Goal: Task Accomplishment & Management: Use online tool/utility

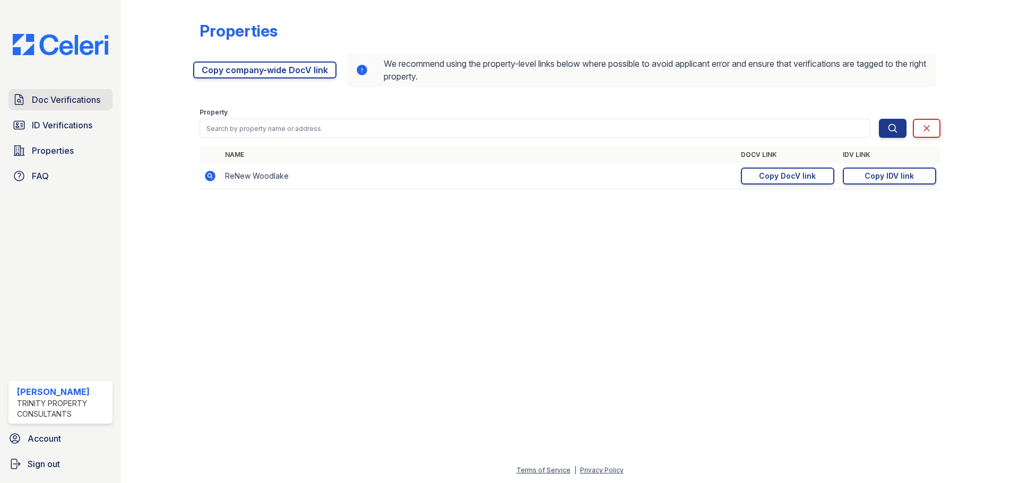
click at [54, 95] on span "Doc Verifications" at bounding box center [66, 99] width 68 height 13
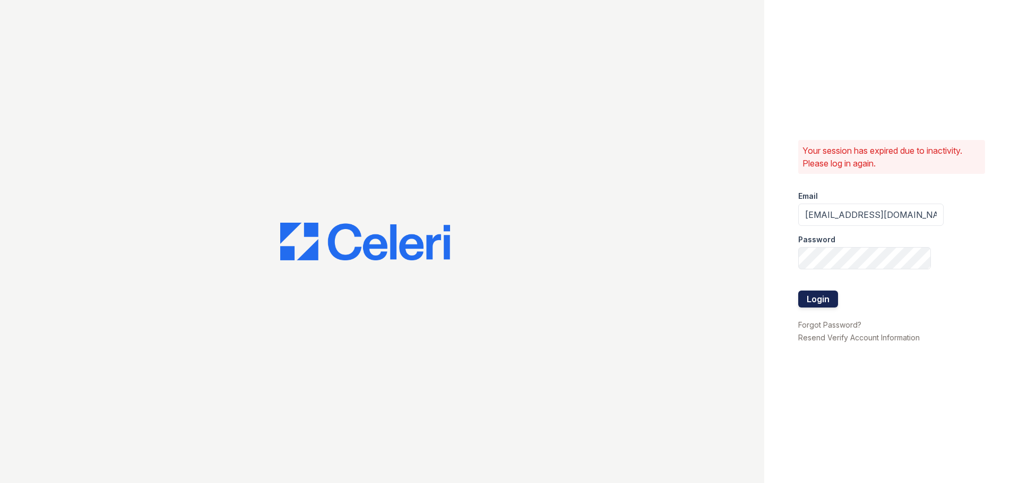
click at [824, 302] on button "Login" at bounding box center [818, 299] width 40 height 17
